Goal: Task Accomplishment & Management: Use online tool/utility

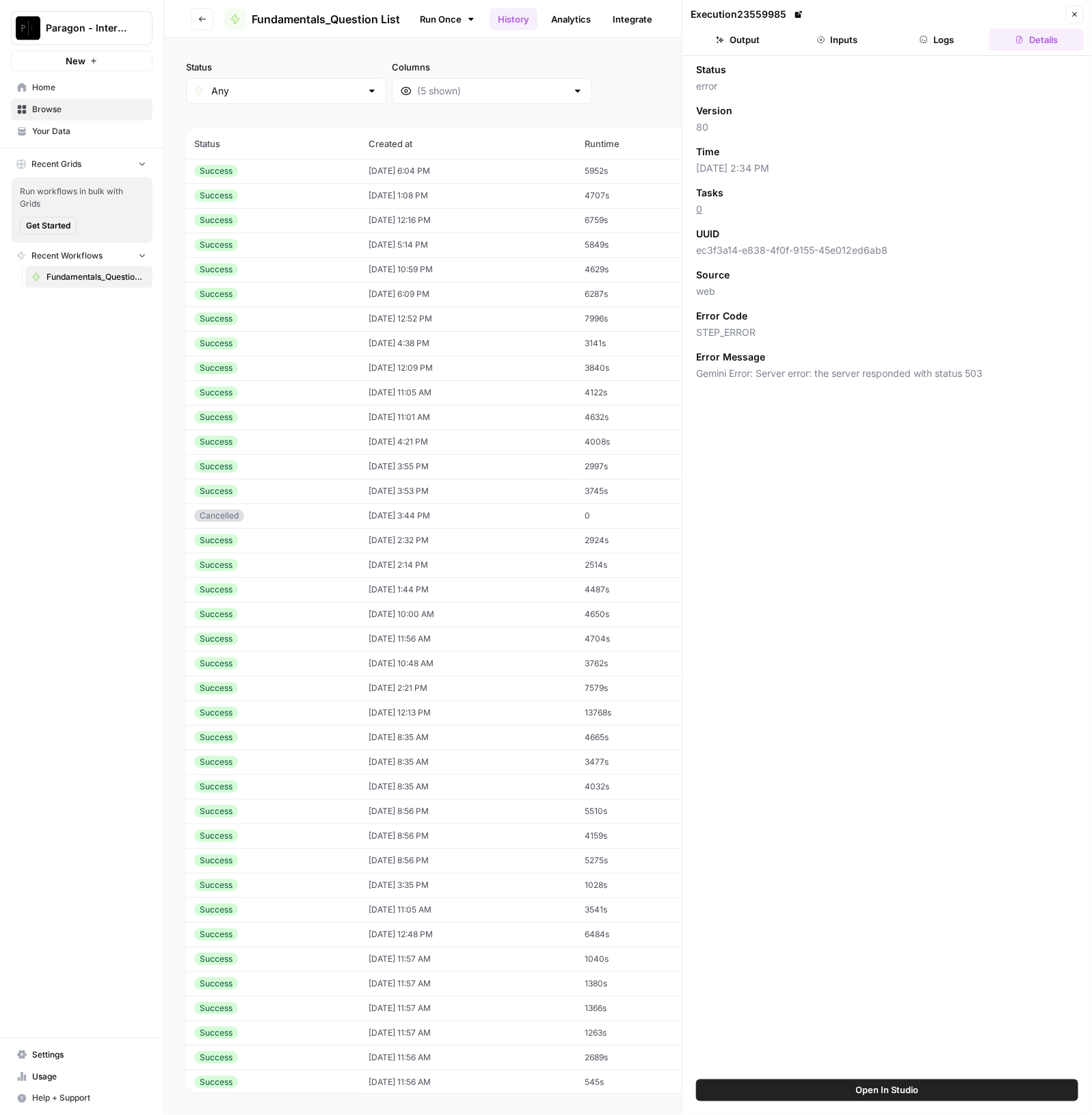
click at [328, 169] on div "Success" at bounding box center [273, 171] width 158 height 13
click at [78, 107] on span "Browse" at bounding box center [89, 109] width 114 height 13
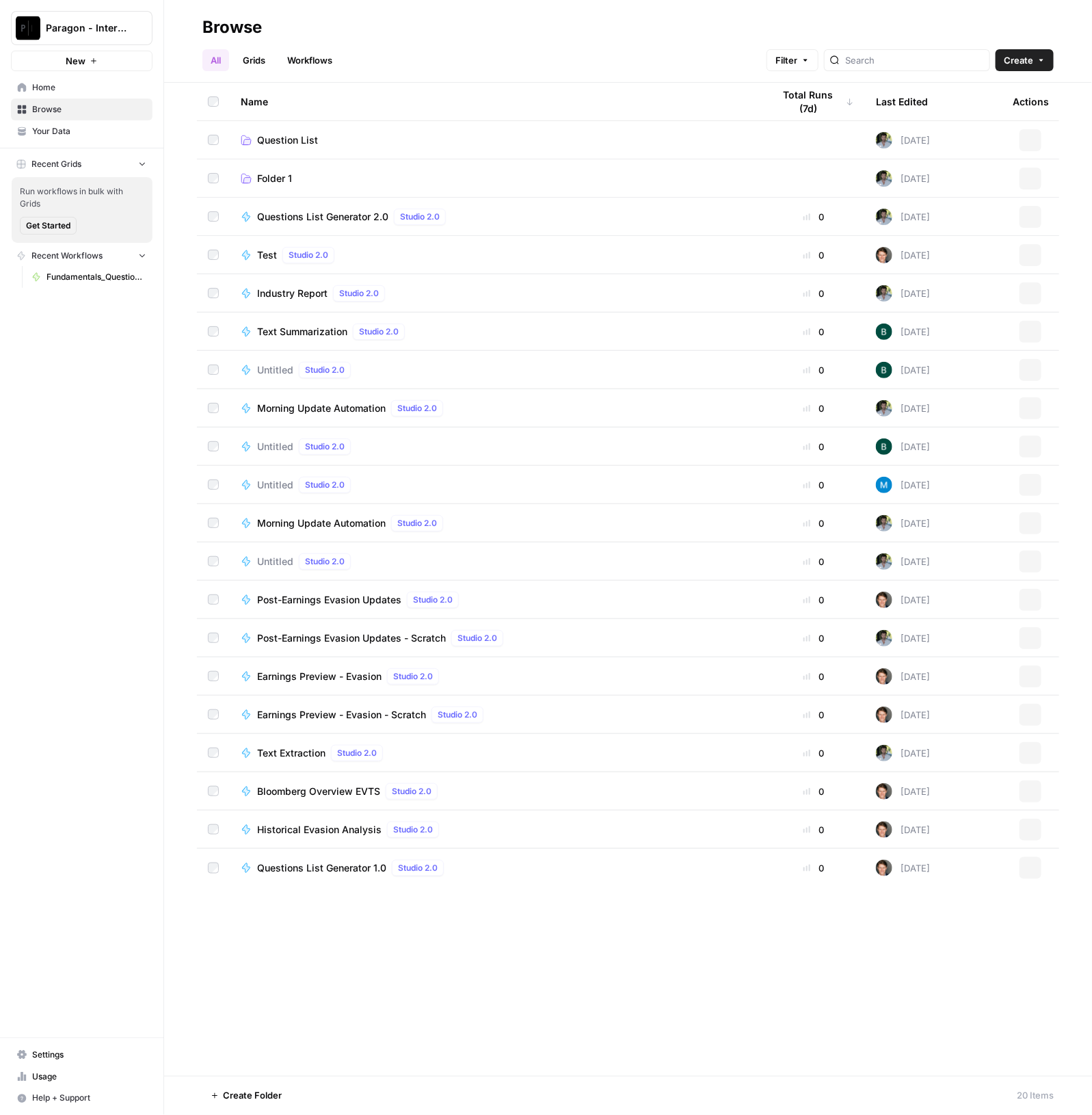
click at [352, 145] on link "Question List" at bounding box center [496, 141] width 511 height 14
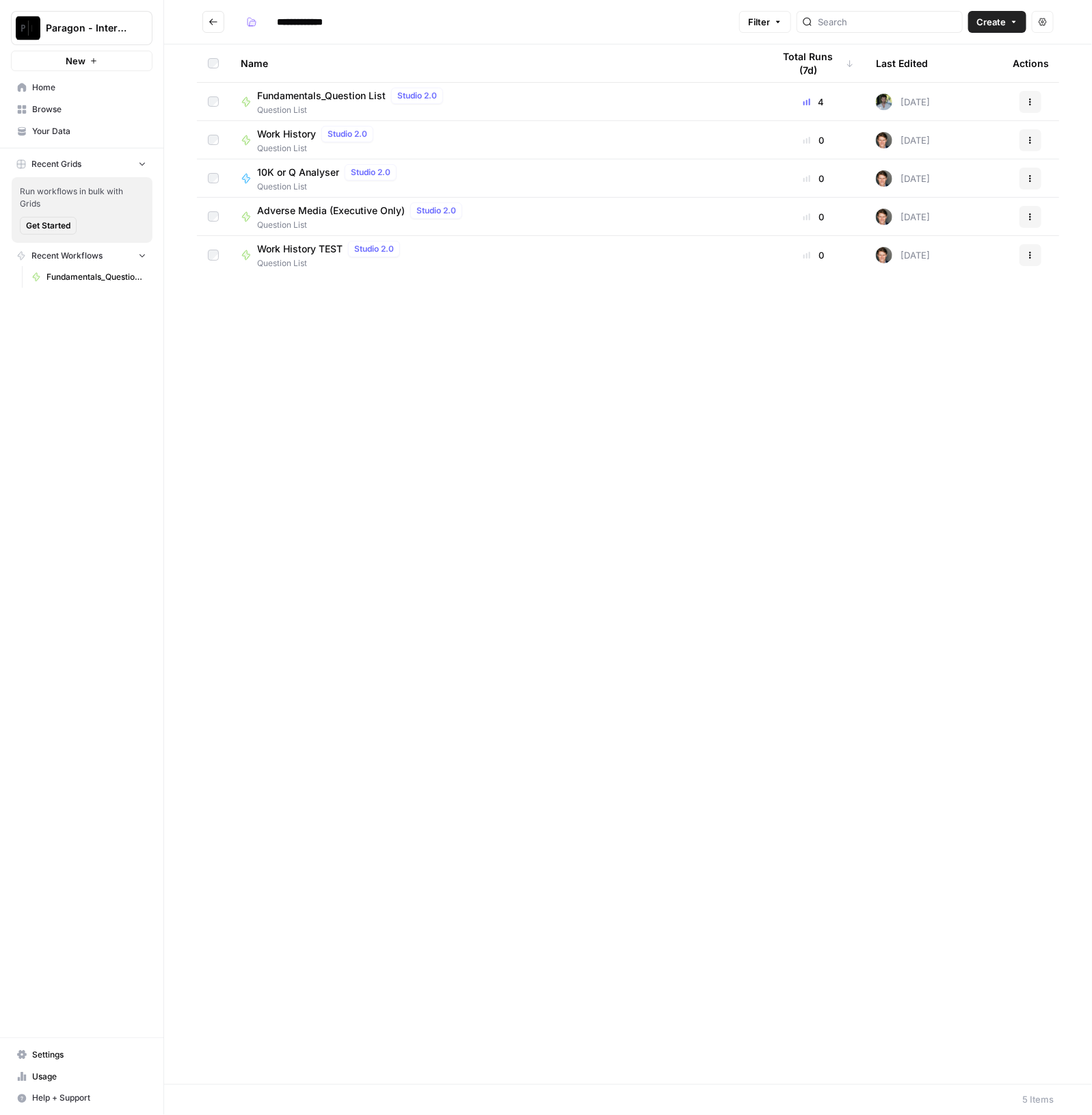
click at [341, 71] on div "Name" at bounding box center [496, 63] width 511 height 38
click at [336, 96] on span "10K or Q Analyser" at bounding box center [298, 96] width 82 height 14
click at [339, 169] on span "Fundamentals_Question List" at bounding box center [321, 173] width 129 height 14
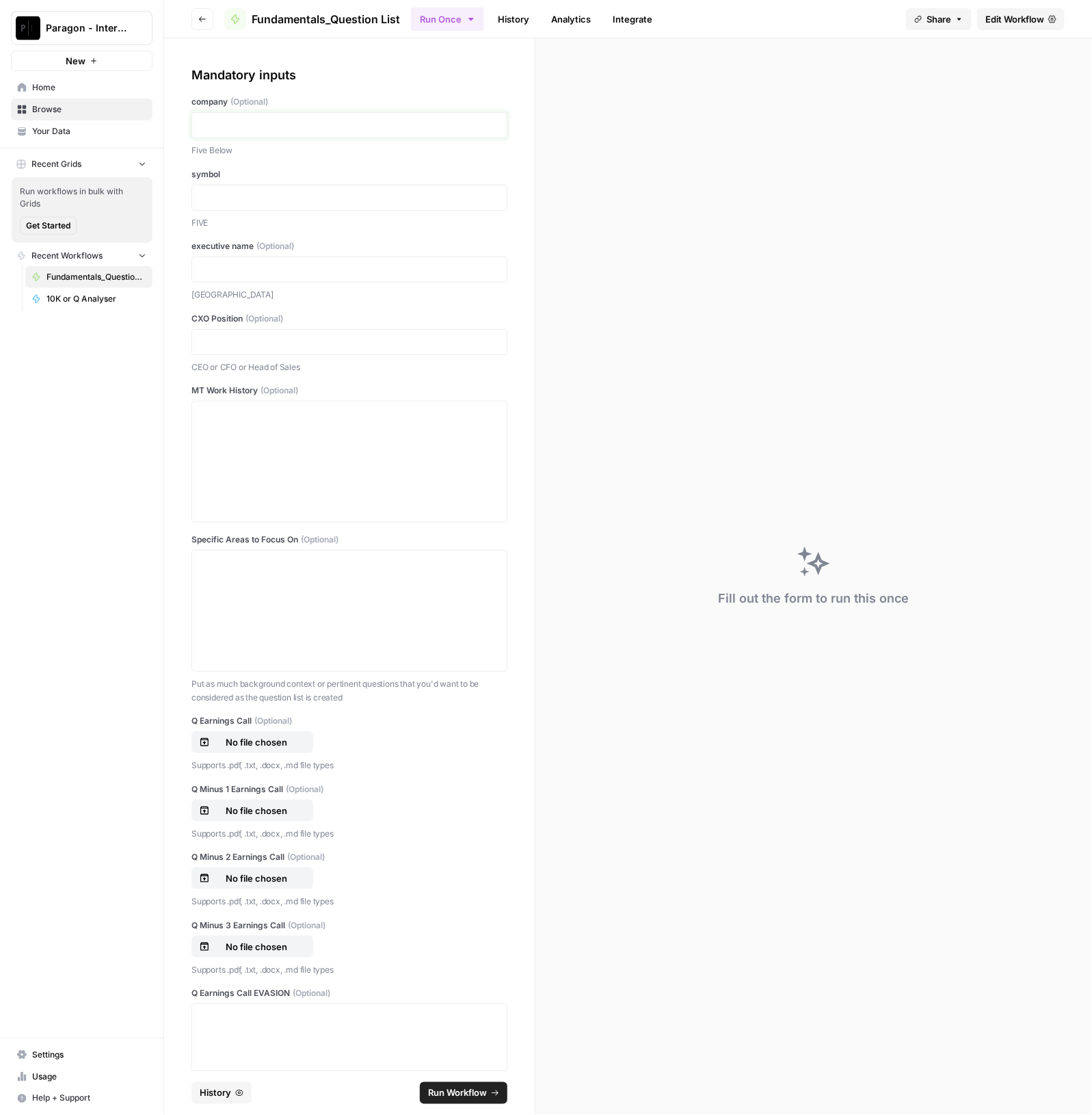
click at [323, 121] on p at bounding box center [349, 125] width 298 height 14
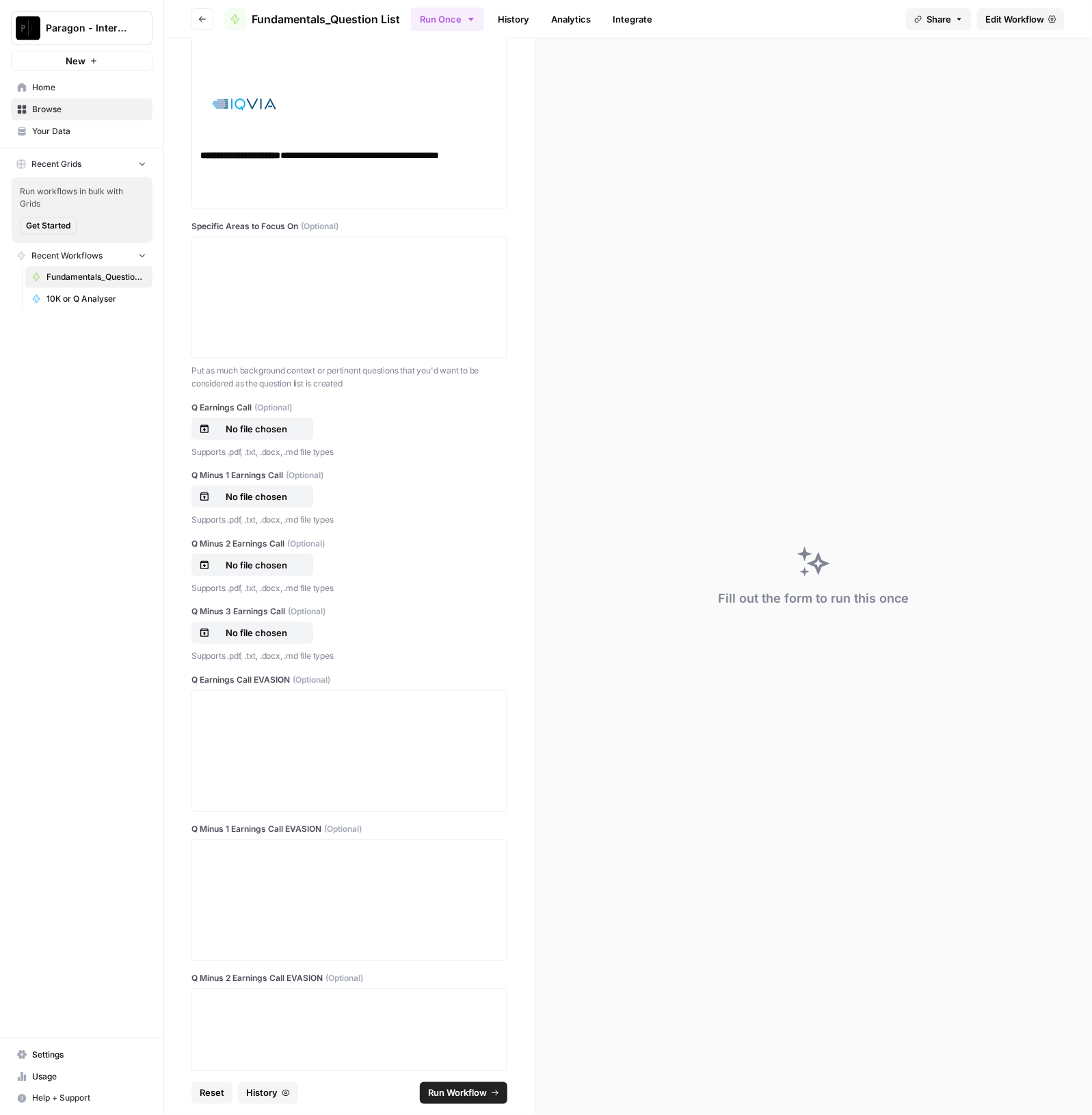
scroll to position [598, 0]
click at [243, 428] on p "No file chosen" at bounding box center [256, 429] width 87 height 14
click at [241, 501] on p "No file chosen" at bounding box center [256, 497] width 87 height 14
click at [258, 559] on p "No file chosen" at bounding box center [256, 565] width 87 height 14
click at [273, 623] on button "No file chosen" at bounding box center [252, 633] width 122 height 22
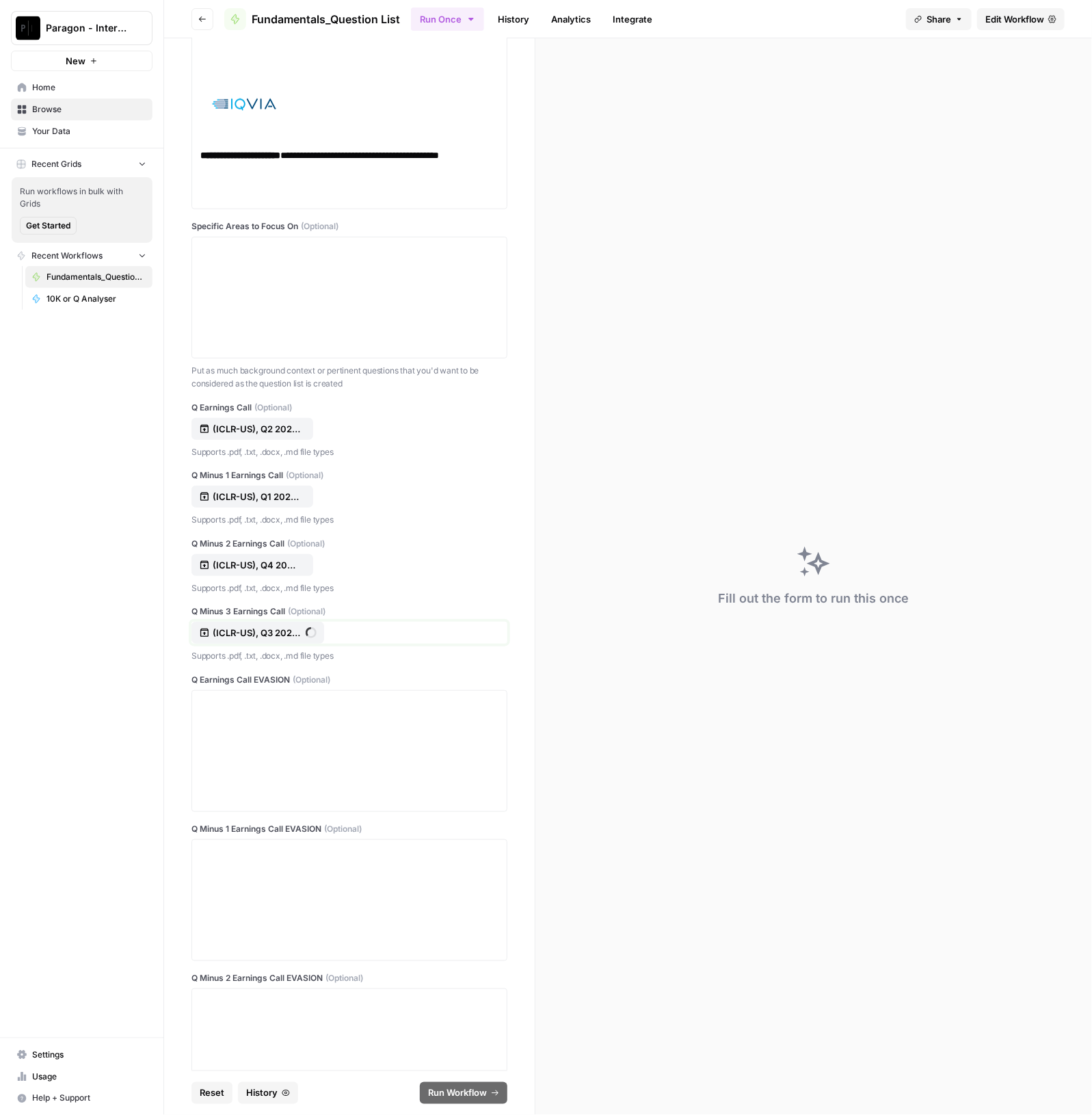
scroll to position [855, 0]
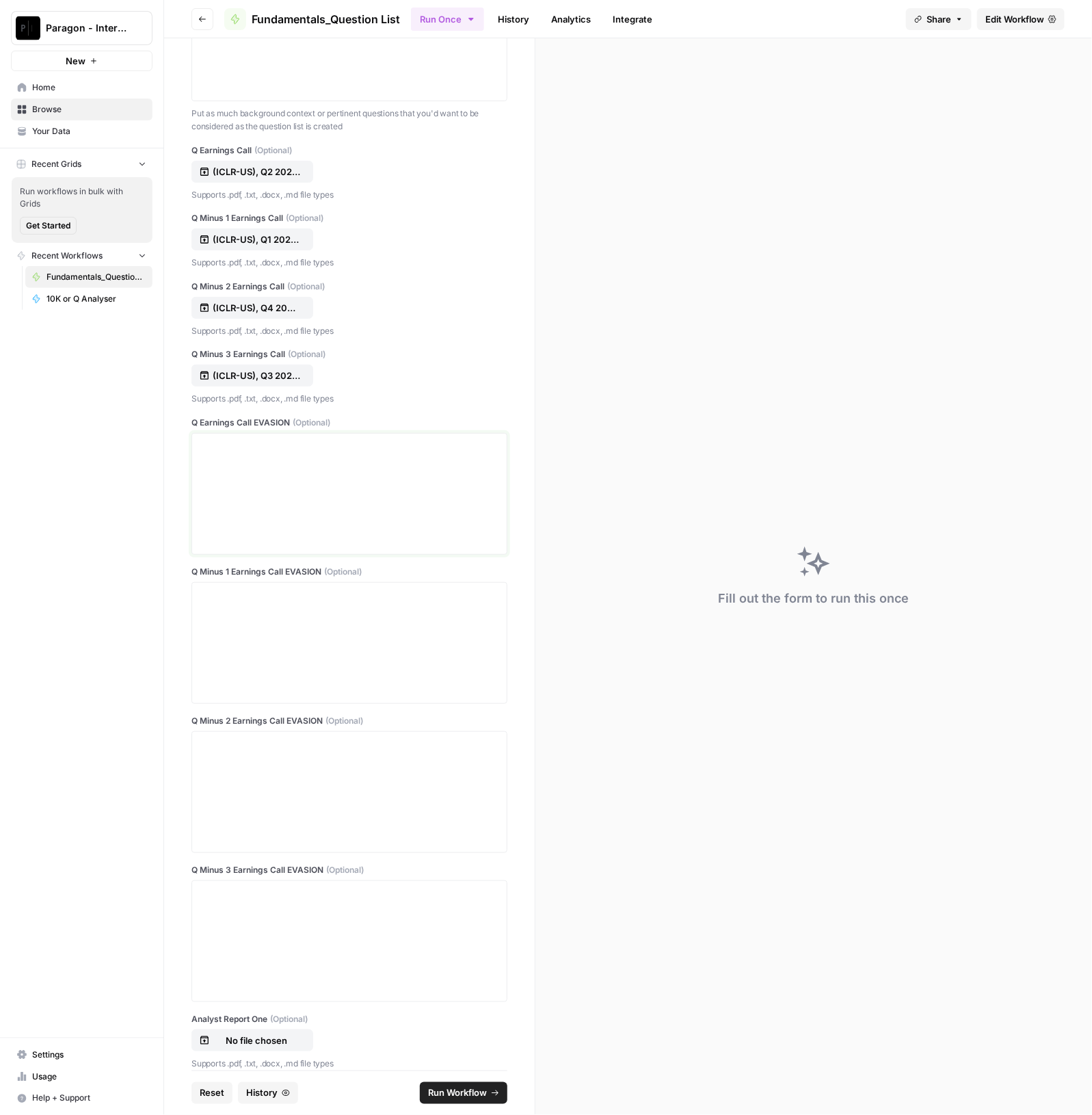
click at [253, 442] on p at bounding box center [349, 446] width 298 height 14
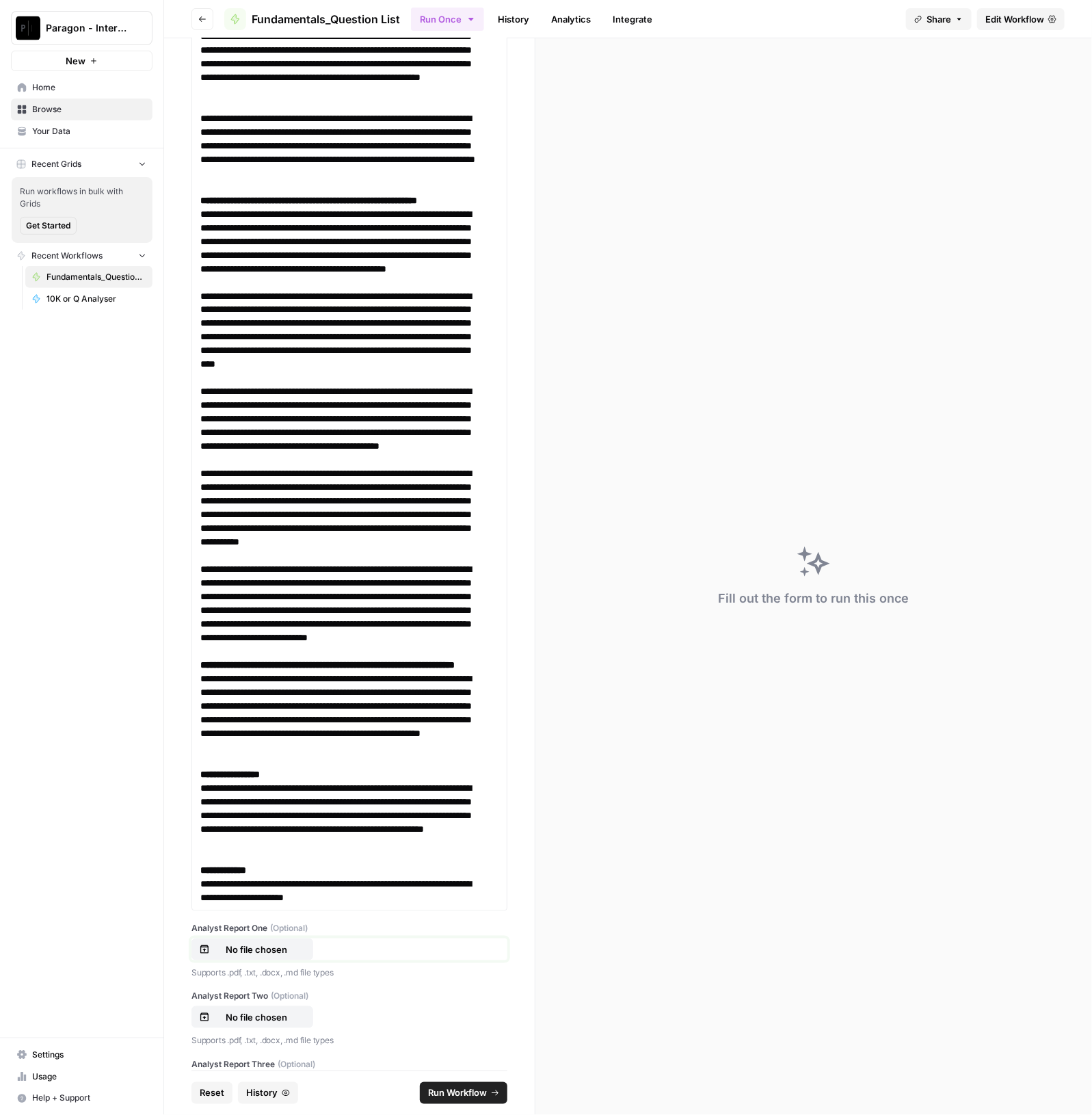
scroll to position [7943, 0]
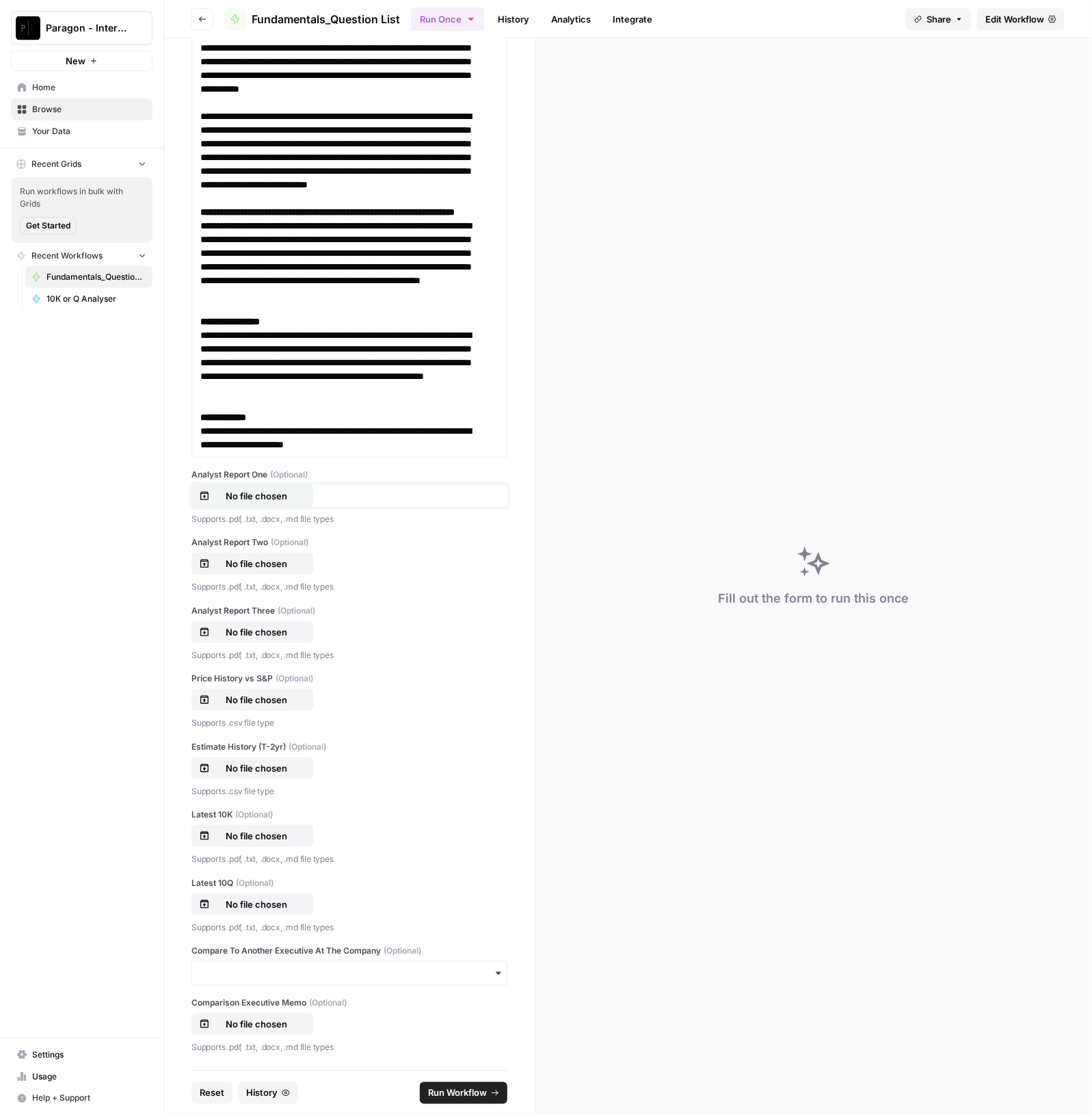
click at [264, 502] on p "No file chosen" at bounding box center [256, 496] width 87 height 14
click at [263, 706] on p "No file chosen" at bounding box center [256, 700] width 87 height 14
click at [269, 775] on p "No file chosen" at bounding box center [256, 768] width 87 height 14
click at [259, 570] on p "No file chosen" at bounding box center [256, 563] width 87 height 14
click at [269, 638] on p "No file chosen" at bounding box center [256, 632] width 87 height 14
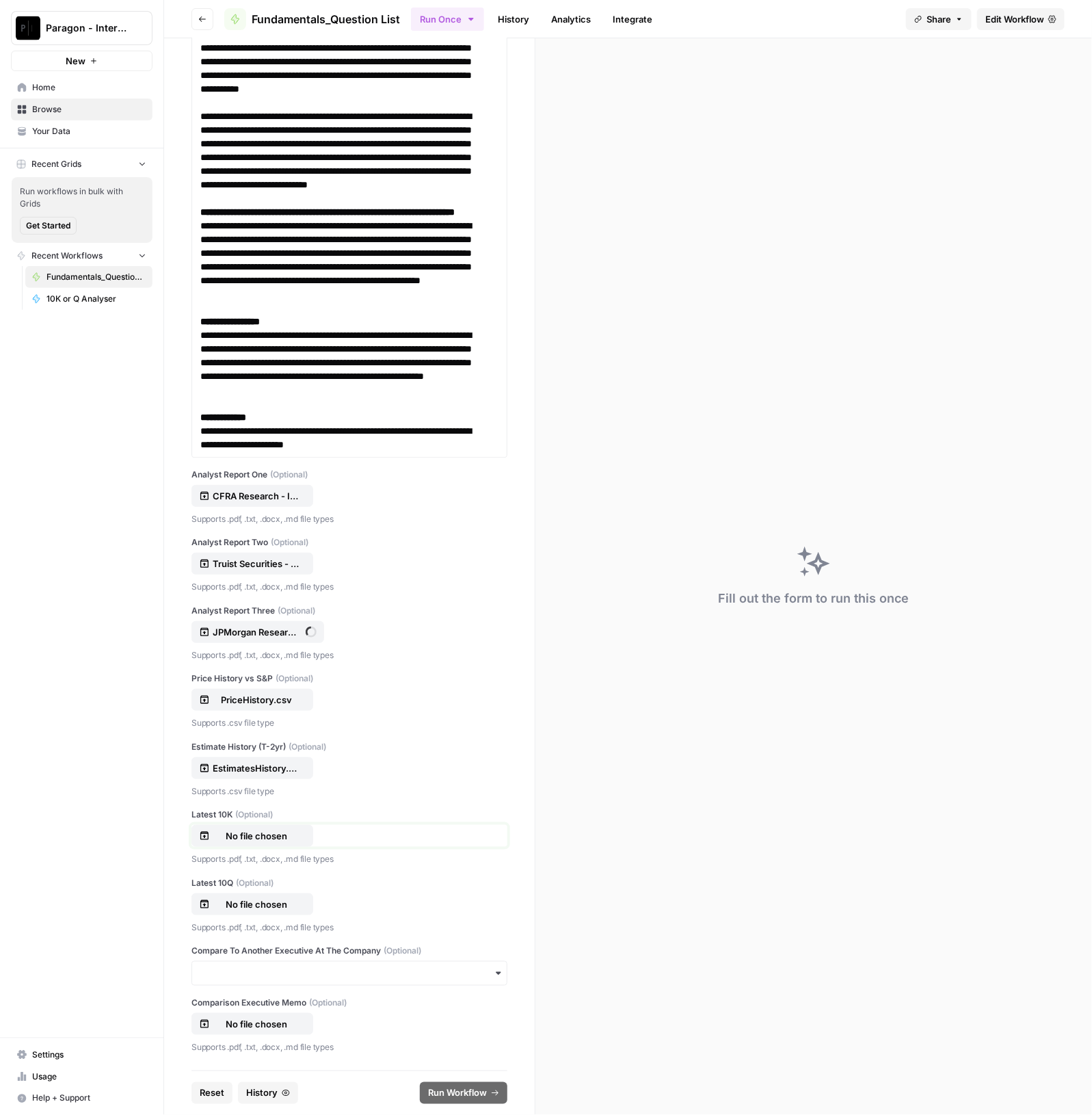
click at [265, 842] on p "No file chosen" at bounding box center [256, 836] width 87 height 14
click at [477, 1096] on span "Run Workflow" at bounding box center [457, 1093] width 59 height 14
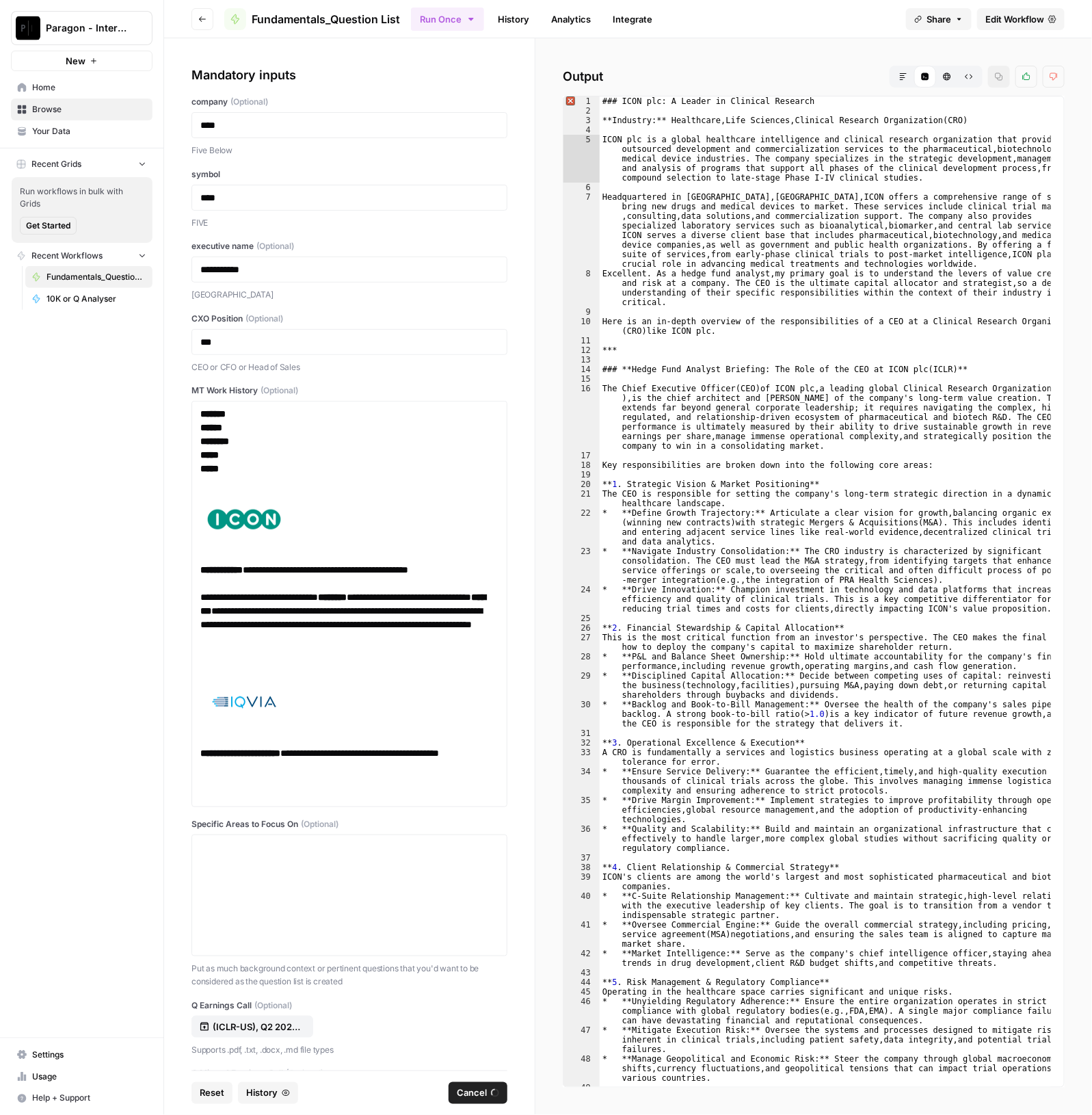
scroll to position [8002, 0]
